Goal: Information Seeking & Learning: Learn about a topic

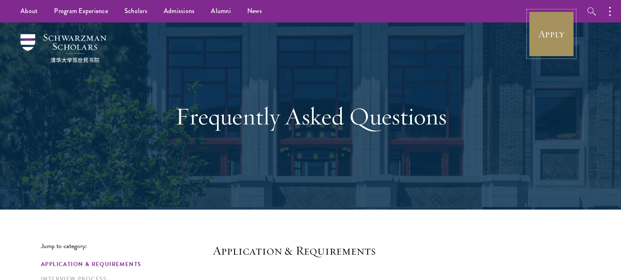
click at [557, 25] on link "Apply" at bounding box center [552, 34] width 46 height 46
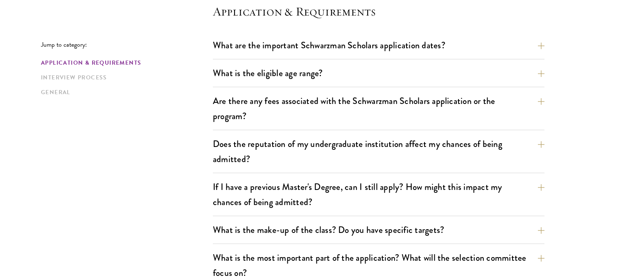
scroll to position [240, 0]
click at [326, 41] on button "What are the important Schwarzman Scholars application dates?" at bounding box center [385, 45] width 332 height 18
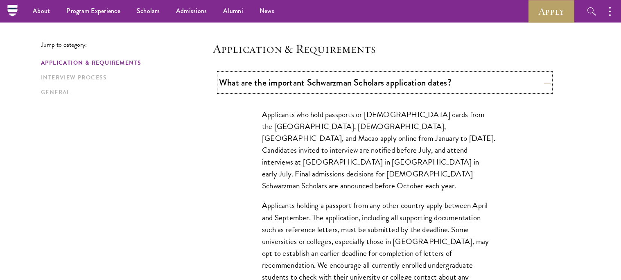
scroll to position [201, 0]
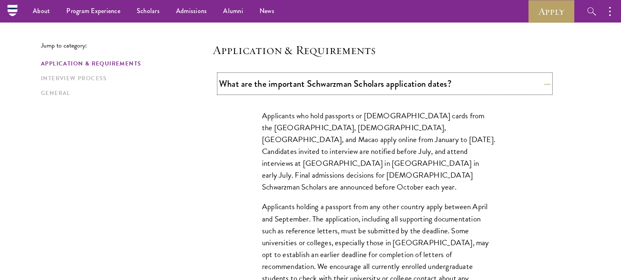
click at [338, 87] on button "What are the important Schwarzman Scholars application dates?" at bounding box center [385, 84] width 332 height 18
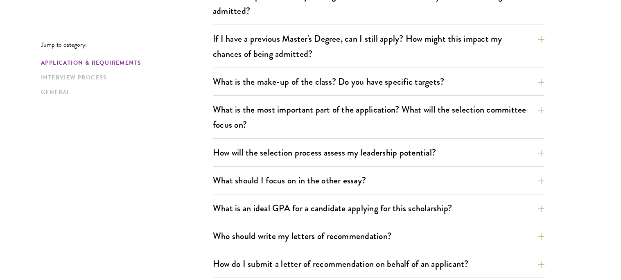
scroll to position [396, 0]
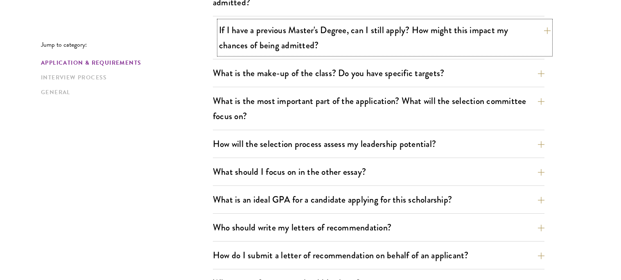
click at [302, 33] on button "If I have a previous Master's Degree, can I still apply? How might this impact …" at bounding box center [385, 38] width 332 height 34
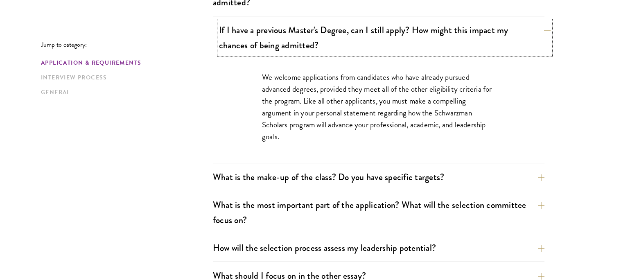
click at [301, 36] on button "If I have a previous Master's Degree, can I still apply? How might this impact …" at bounding box center [385, 38] width 332 height 34
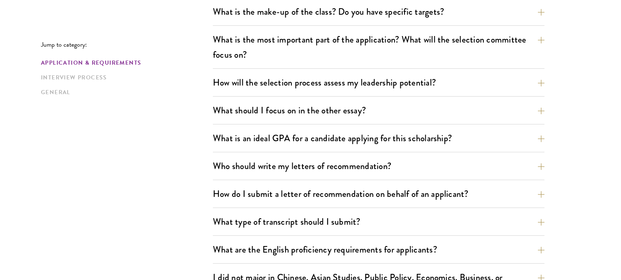
scroll to position [463, 0]
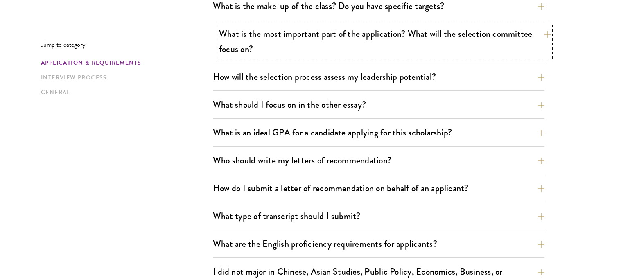
click at [265, 43] on button "What is the most important part of the application? What will the selection com…" at bounding box center [385, 42] width 332 height 34
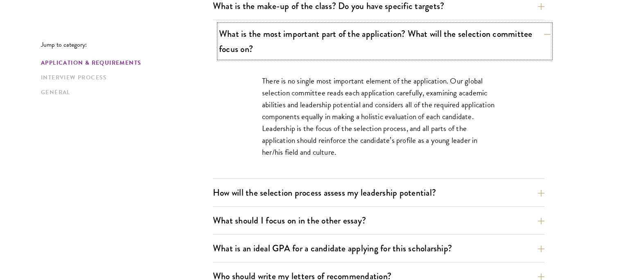
click at [265, 43] on button "What is the most important part of the application? What will the selection com…" at bounding box center [385, 42] width 332 height 34
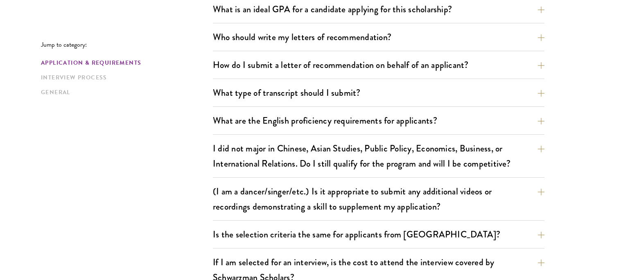
scroll to position [599, 0]
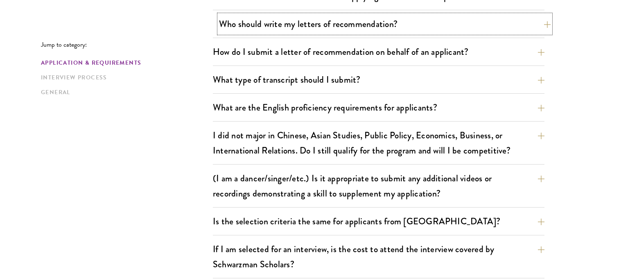
click at [259, 25] on button "Who should write my letters of recommendation?" at bounding box center [385, 24] width 332 height 18
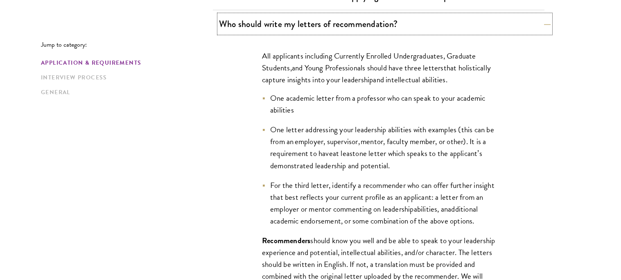
click at [259, 25] on button "Who should write my letters of recommendation?" at bounding box center [385, 24] width 332 height 18
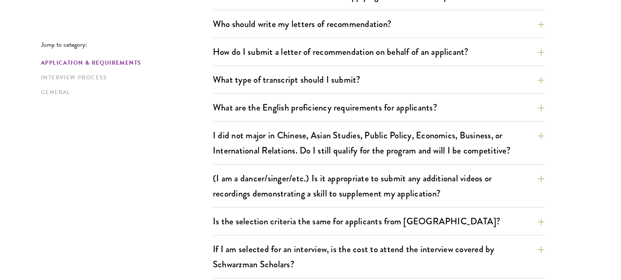
click at [181, 138] on div "Jump to category: Application & Requirements Interview Process General Applicat…" at bounding box center [310, 283] width 539 height 1281
click at [533, 228] on button "Is the selection criteria the same for applicants from [GEOGRAPHIC_DATA]?" at bounding box center [385, 221] width 332 height 18
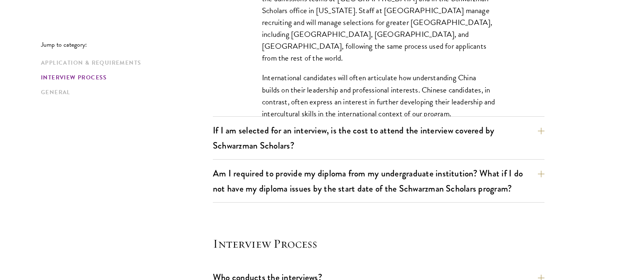
scroll to position [892, 0]
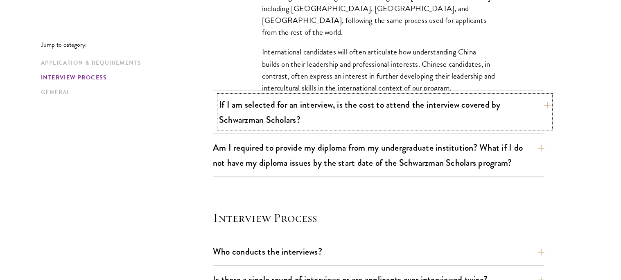
click at [541, 100] on button "If I am selected for an interview, is the cost to attend the interview covered …" at bounding box center [385, 112] width 332 height 34
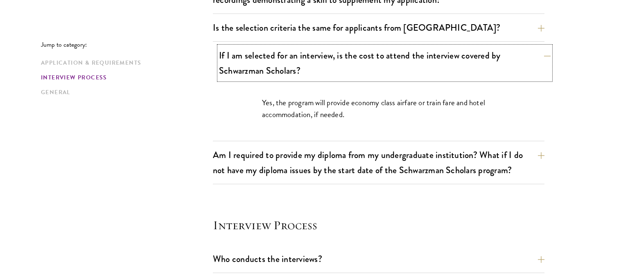
scroll to position [794, 0]
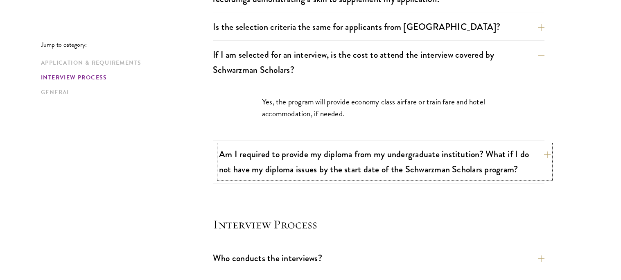
click at [545, 159] on button "Am I required to provide my diploma from my undergraduate institution? What if …" at bounding box center [385, 162] width 332 height 34
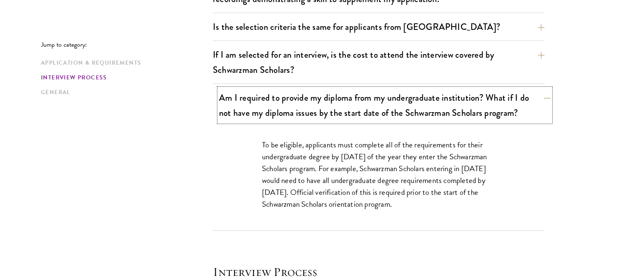
click at [542, 99] on button "Am I required to provide my diploma from my undergraduate institution? What if …" at bounding box center [385, 105] width 332 height 34
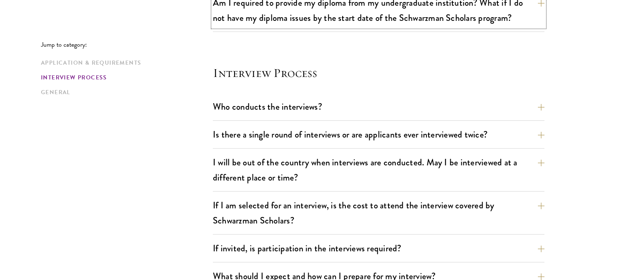
scroll to position [912, 0]
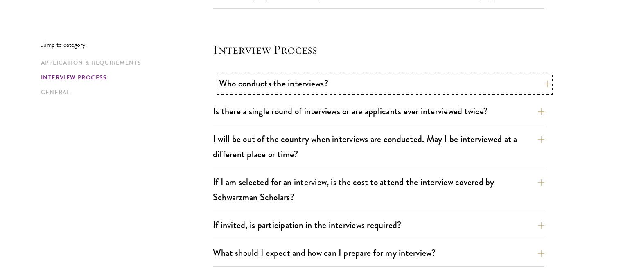
click at [254, 77] on button "Who conducts the interviews?" at bounding box center [385, 83] width 332 height 18
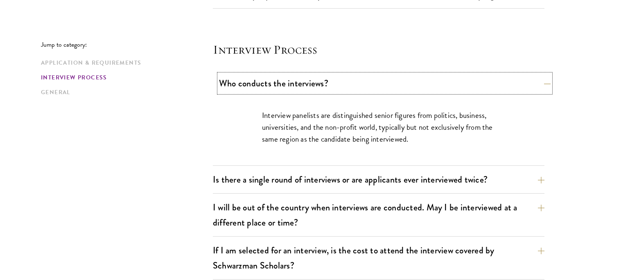
click at [241, 85] on button "Who conducts the interviews?" at bounding box center [385, 83] width 332 height 18
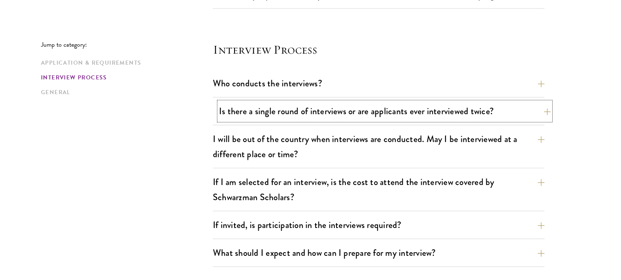
click at [263, 120] on button "Is there a single round of interviews or are applicants ever interviewed twice?" at bounding box center [385, 111] width 332 height 18
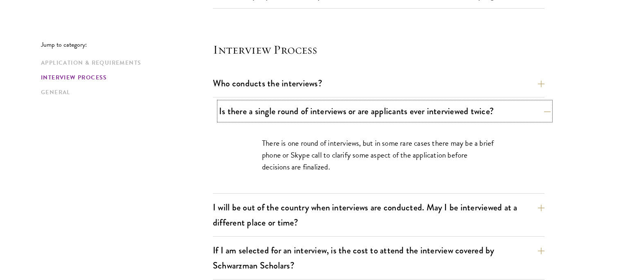
click at [252, 116] on button "Is there a single round of interviews or are applicants ever interviewed twice?" at bounding box center [385, 111] width 332 height 18
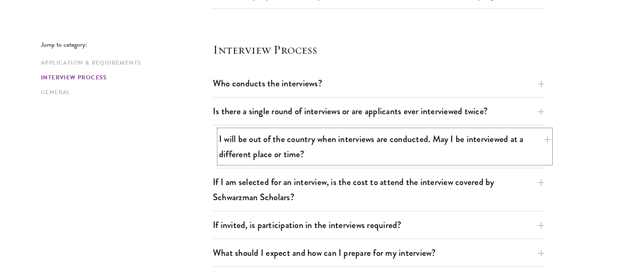
click at [338, 153] on button "I will be out of the country when interviews are conducted. May I be interviewe…" at bounding box center [385, 147] width 332 height 34
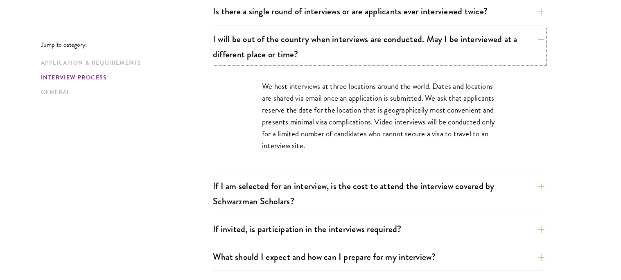
scroll to position [1012, 0]
click at [521, 42] on button "I will be out of the country when interviews are conducted. May I be interviewe…" at bounding box center [385, 46] width 332 height 34
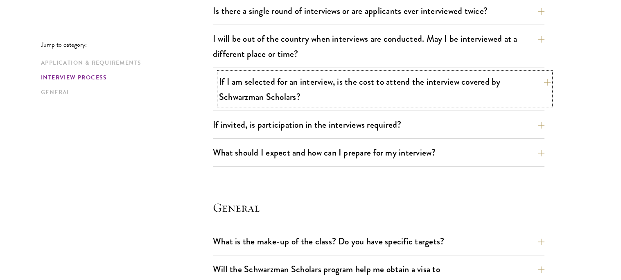
click at [524, 88] on button "If I am selected for an interview, is the cost to attend the interview covered …" at bounding box center [385, 89] width 332 height 34
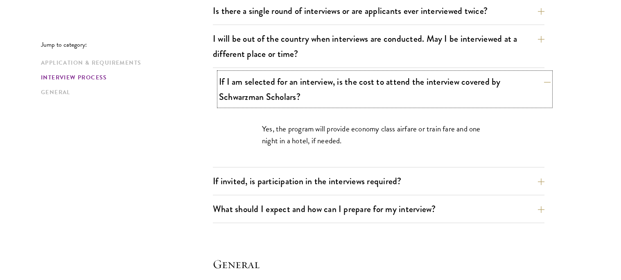
click at [517, 89] on button "If I am selected for an interview, is the cost to attend the interview covered …" at bounding box center [385, 89] width 332 height 34
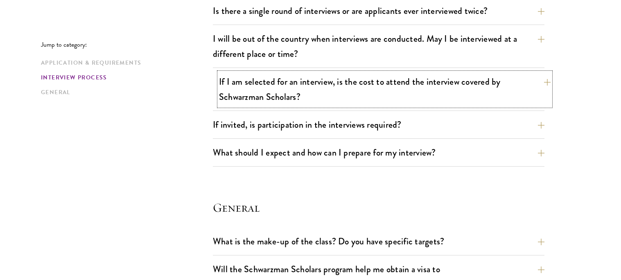
click at [522, 88] on button "If I am selected for an interview, is the cost to attend the interview covered …" at bounding box center [385, 89] width 332 height 34
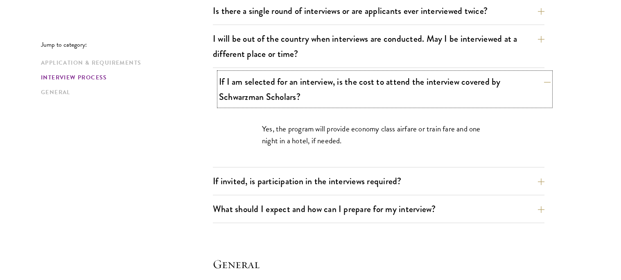
click at [516, 92] on button "If I am selected for an interview, is the cost to attend the interview covered …" at bounding box center [385, 89] width 332 height 34
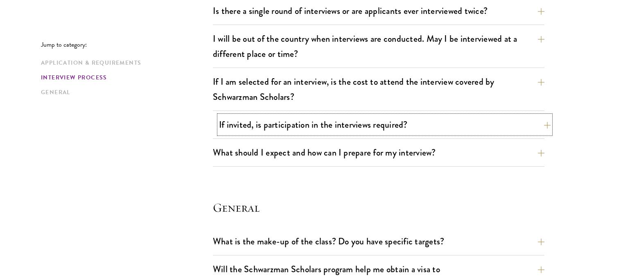
click at [496, 126] on button "If invited, is participation in the interviews required?" at bounding box center [385, 124] width 332 height 18
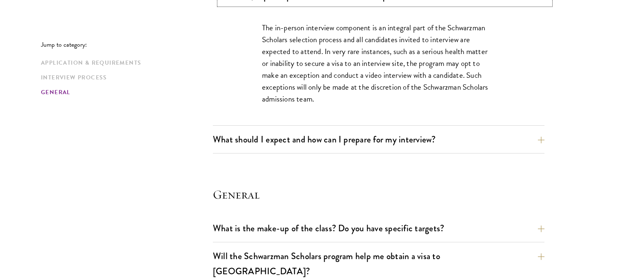
scroll to position [1144, 0]
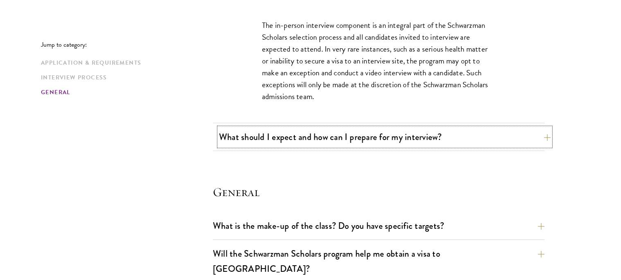
click at [324, 139] on button "What should I expect and how can I prepare for my interview?" at bounding box center [385, 137] width 332 height 18
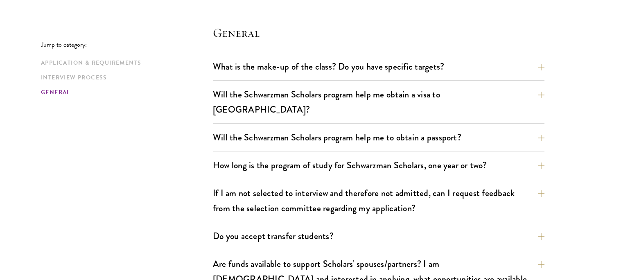
scroll to position [1695, 0]
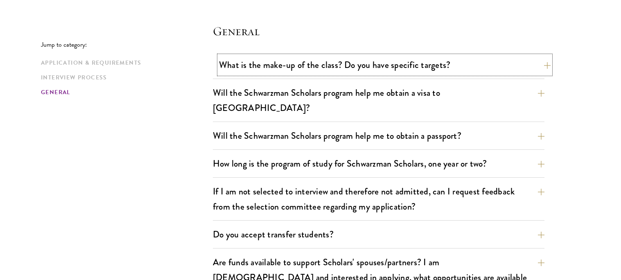
click at [307, 61] on button "What is the make-up of the class? Do you have specific targets?" at bounding box center [385, 65] width 332 height 18
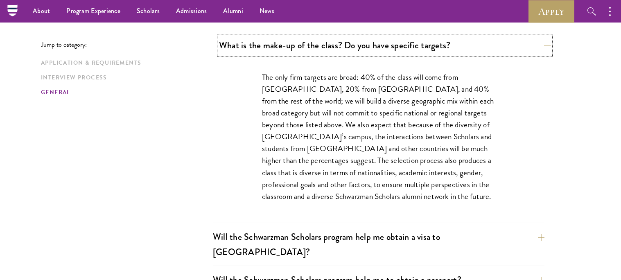
scroll to position [1189, 0]
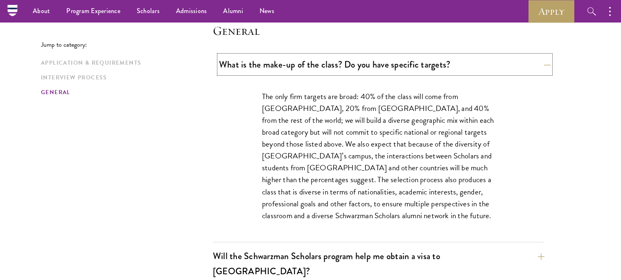
click at [307, 61] on button "What is the make-up of the class? Do you have specific targets?" at bounding box center [385, 64] width 332 height 18
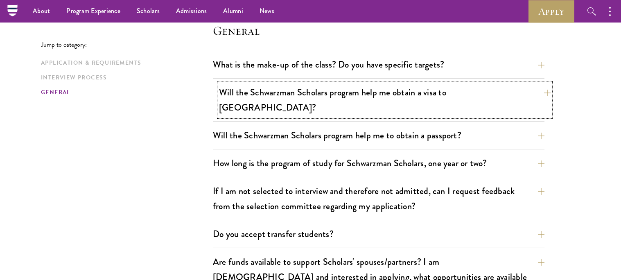
click at [296, 88] on button "Will the Schwarzman Scholars program help me obtain a visa to [GEOGRAPHIC_DATA]?" at bounding box center [385, 100] width 332 height 34
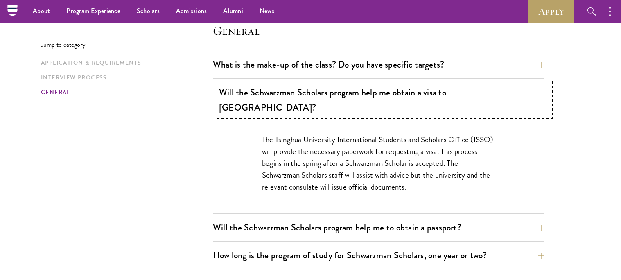
click at [248, 99] on button "Will the Schwarzman Scholars program help me obtain a visa to [GEOGRAPHIC_DATA]?" at bounding box center [385, 100] width 332 height 34
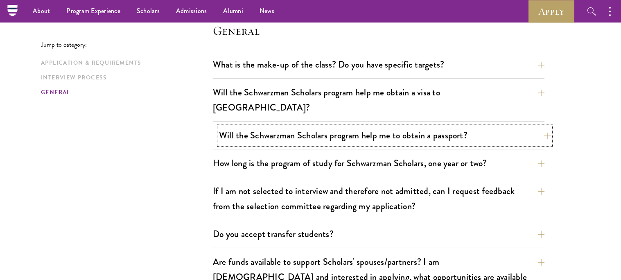
click at [239, 126] on button "Will the Schwarzman Scholars program help me to obtain a passport?" at bounding box center [385, 135] width 332 height 18
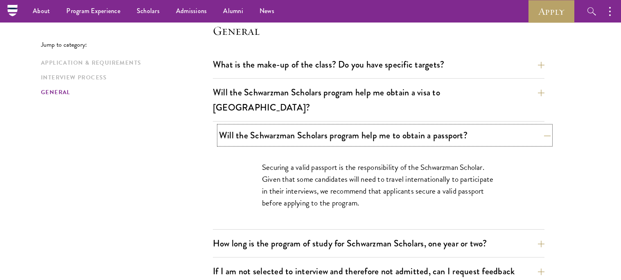
click at [243, 126] on button "Will the Schwarzman Scholars program help me to obtain a passport?" at bounding box center [385, 135] width 332 height 18
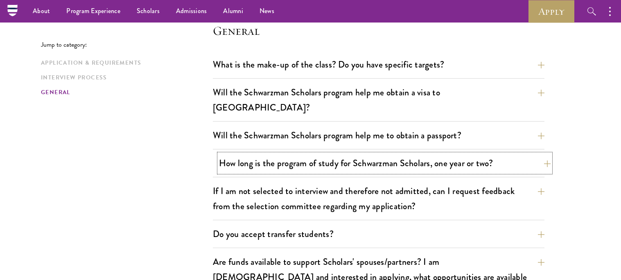
click at [243, 154] on button "How long is the program of study for Schwarzman Scholars, one year or two?" at bounding box center [385, 163] width 332 height 18
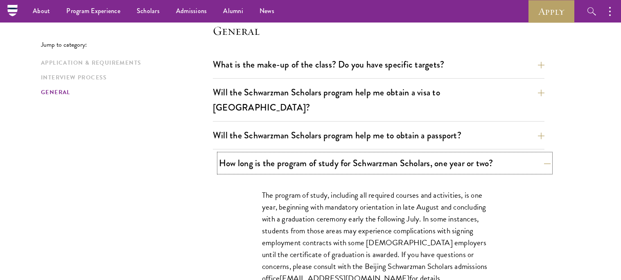
click at [243, 154] on button "How long is the program of study for Schwarzman Scholars, one year or two?" at bounding box center [385, 163] width 332 height 18
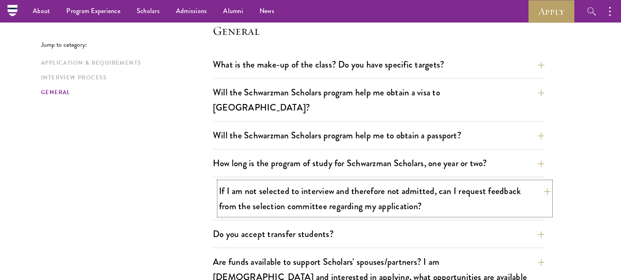
click at [294, 182] on button "If I am not selected to interview and therefore not admitted, can I request fee…" at bounding box center [385, 199] width 332 height 34
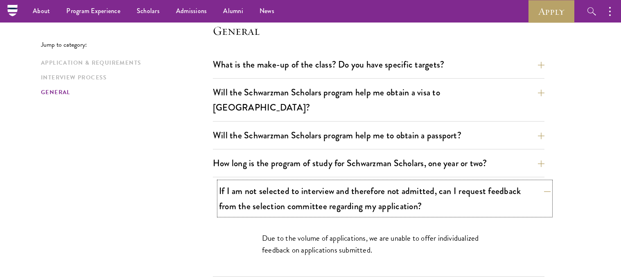
click at [282, 189] on button "If I am not selected to interview and therefore not admitted, can I request fee…" at bounding box center [385, 199] width 332 height 34
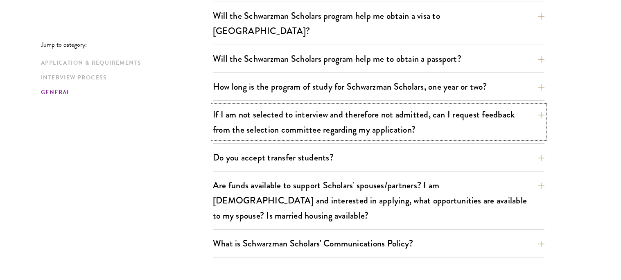
scroll to position [1268, 0]
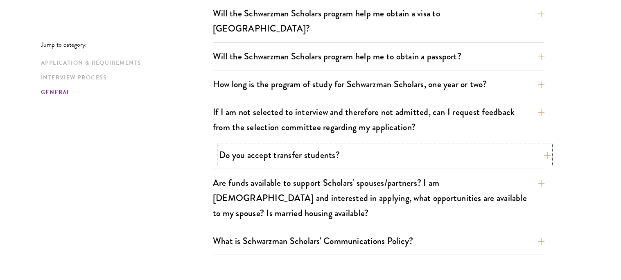
click at [503, 148] on button "Do you accept transfer students?" at bounding box center [385, 155] width 332 height 18
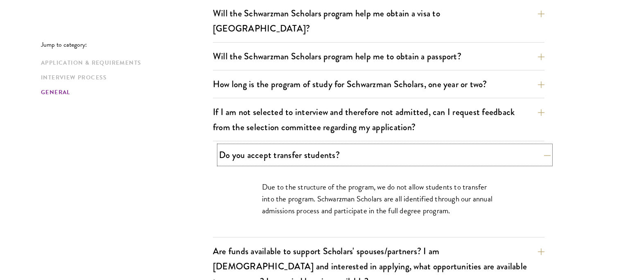
click at [515, 146] on button "Do you accept transfer students?" at bounding box center [385, 155] width 332 height 18
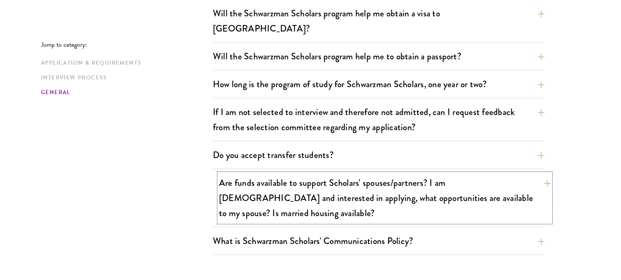
click at [542, 174] on button "Are funds available to support Scholars' spouses/partners? I am [DEMOGRAPHIC_DA…" at bounding box center [385, 198] width 332 height 49
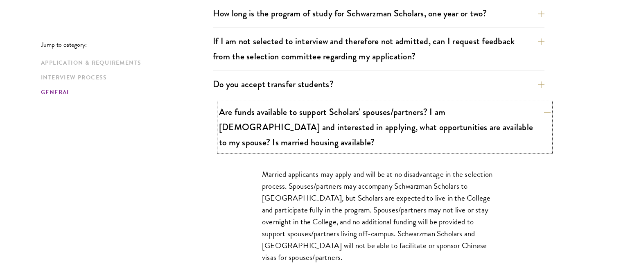
scroll to position [1340, 0]
click at [549, 102] on button "Are funds available to support Scholars' spouses/partners? I am [DEMOGRAPHIC_DA…" at bounding box center [385, 126] width 332 height 49
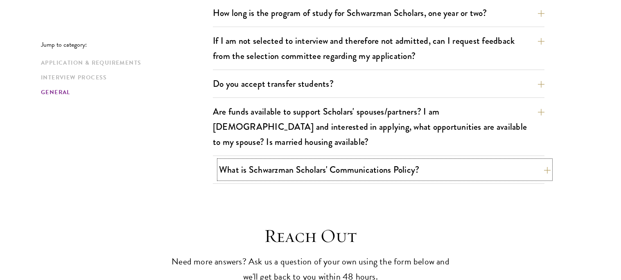
click at [544, 160] on button "What is Schwarzman Scholars' Communications Policy?" at bounding box center [385, 169] width 332 height 18
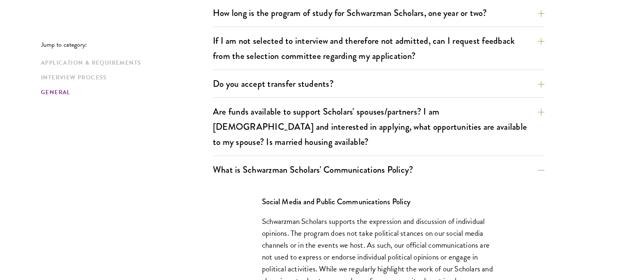
click at [517, 208] on div "Social Media and Public Communications Policy Schwarzman Scholars supports the …" at bounding box center [378, 284] width 282 height 203
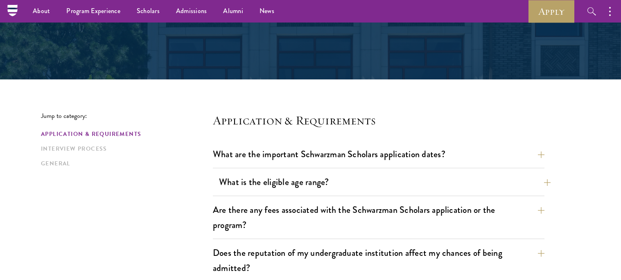
scroll to position [119, 0]
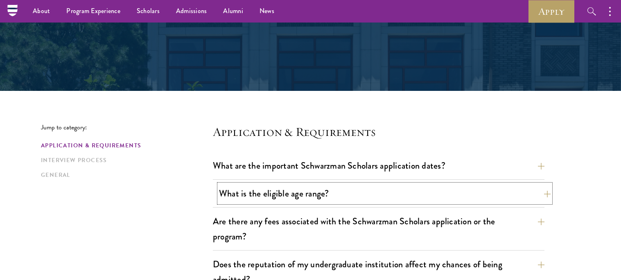
click at [277, 191] on button "What is the eligible age range?" at bounding box center [385, 193] width 332 height 18
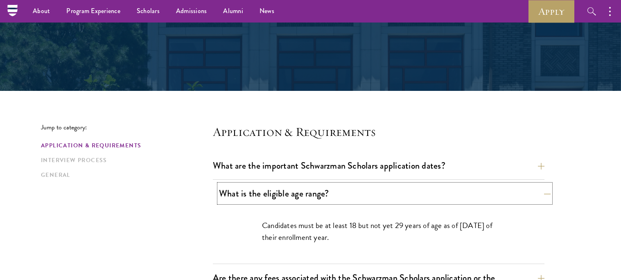
click at [243, 199] on button "What is the eligible age range?" at bounding box center [385, 193] width 332 height 18
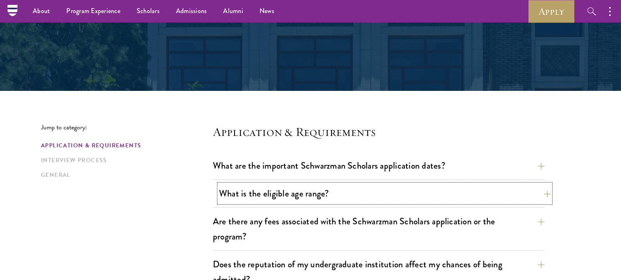
click at [249, 195] on button "What is the eligible age range?" at bounding box center [385, 193] width 332 height 18
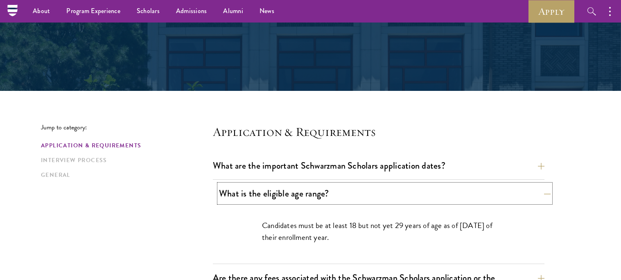
click at [249, 192] on button "What is the eligible age range?" at bounding box center [385, 193] width 332 height 18
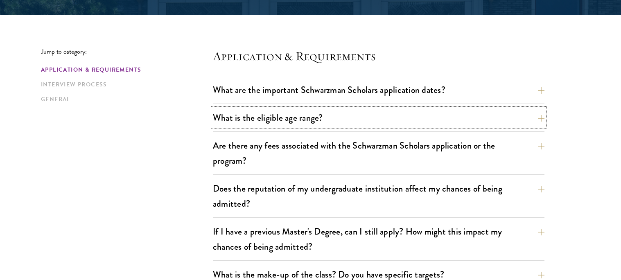
scroll to position [207, 0]
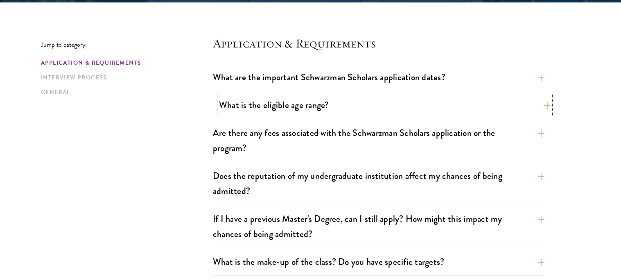
click at [529, 105] on button "What is the eligible age range?" at bounding box center [385, 105] width 332 height 18
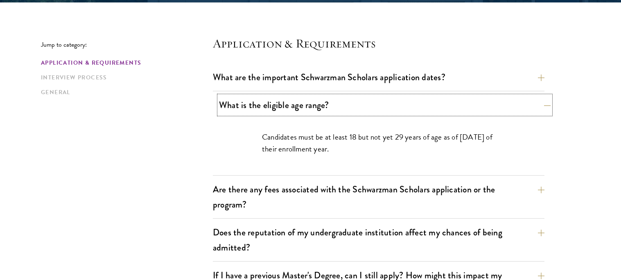
click at [538, 108] on button "What is the eligible age range?" at bounding box center [385, 105] width 332 height 18
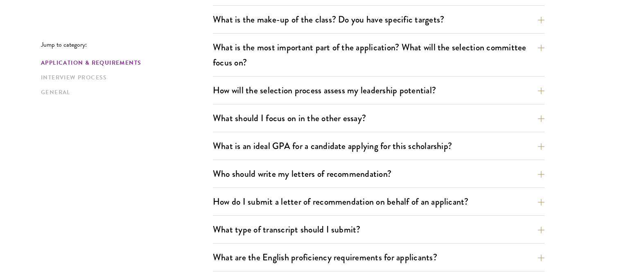
scroll to position [450, 0]
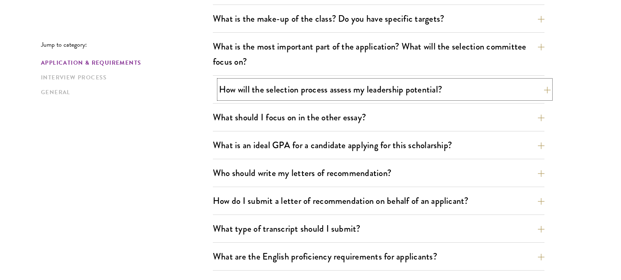
click at [541, 86] on button "How will the selection process assess my leadership potential?" at bounding box center [385, 89] width 332 height 18
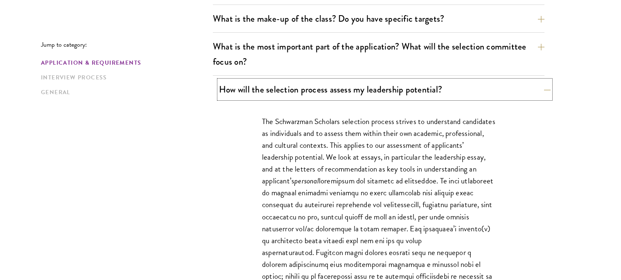
click at [546, 88] on button "How will the selection process assess my leadership potential?" at bounding box center [385, 89] width 332 height 18
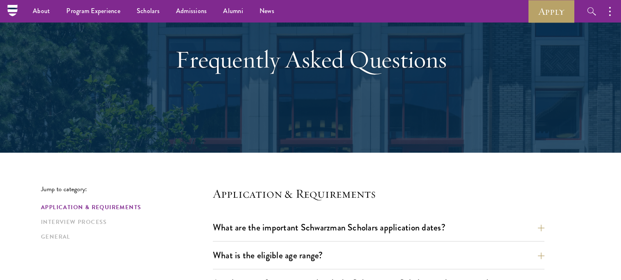
scroll to position [0, 0]
